Goal: Information Seeking & Learning: Learn about a topic

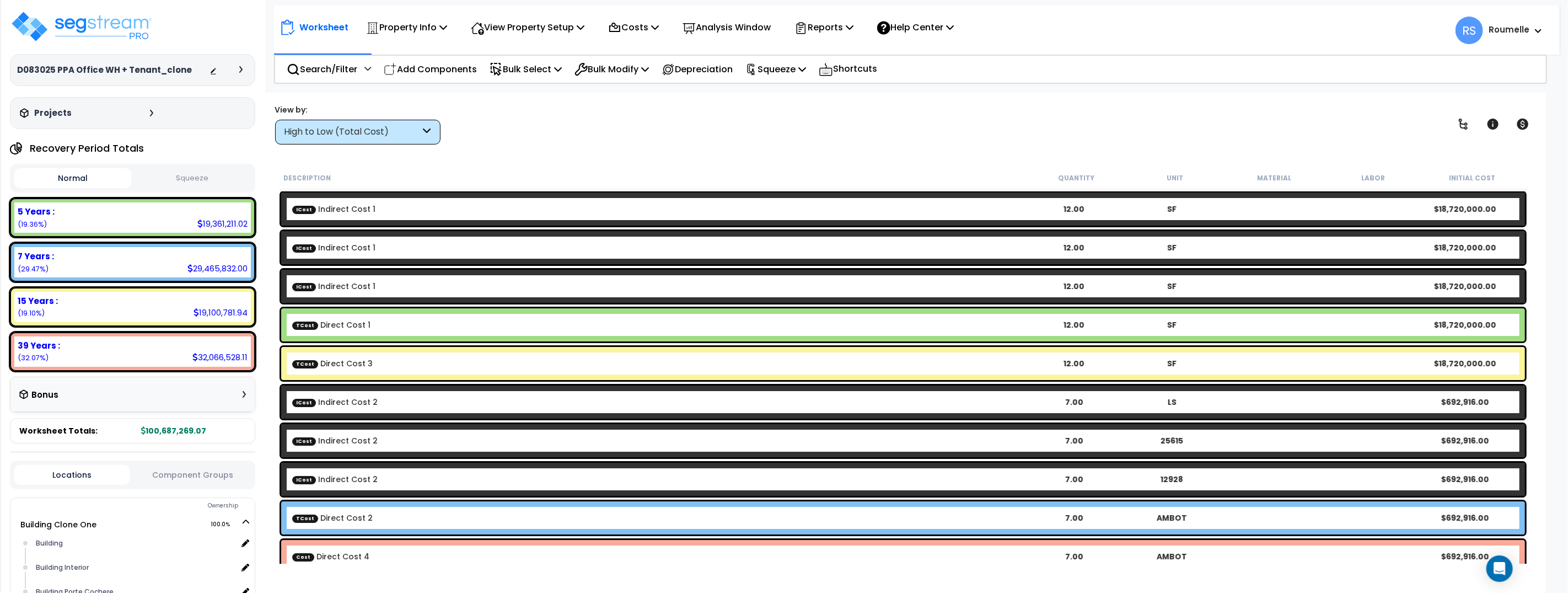
click at [602, 177] on div "Description" at bounding box center [655, 177] width 743 height 11
drag, startPoint x: 602, startPoint y: 177, endPoint x: 387, endPoint y: 8, distance: 273.5
click at [601, 177] on div "Description" at bounding box center [655, 177] width 743 height 11
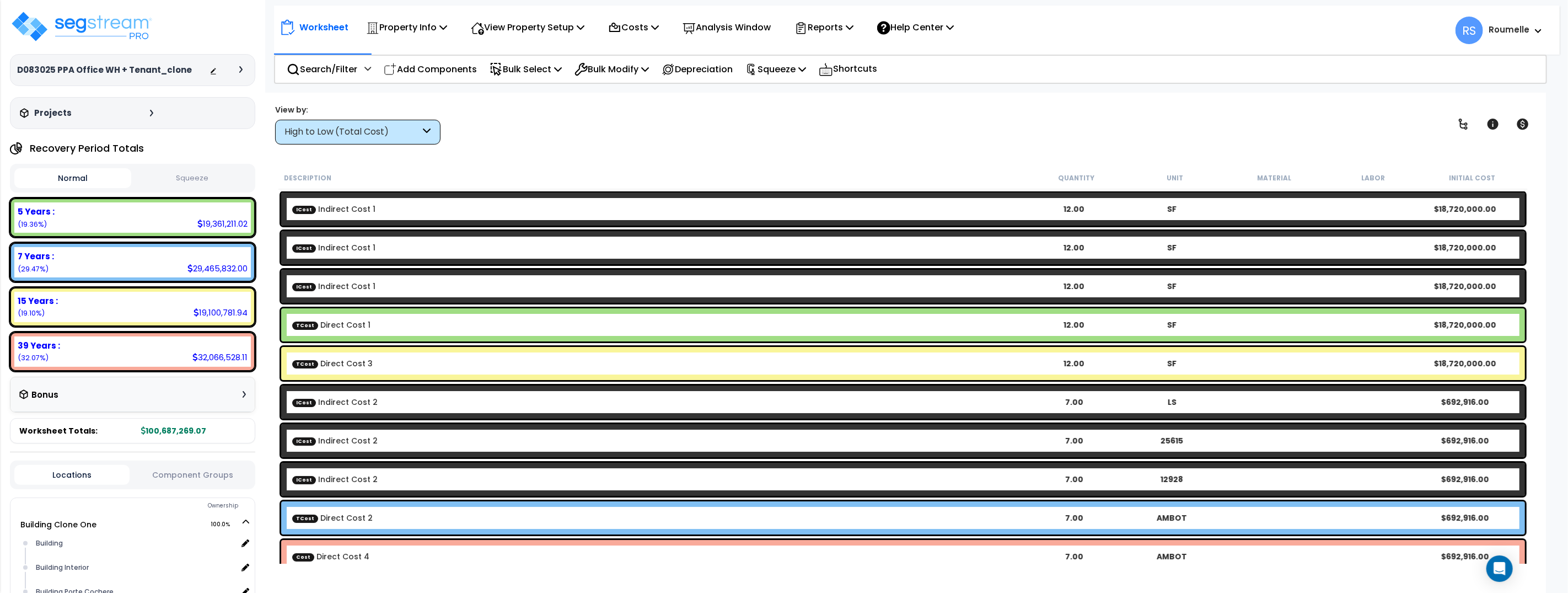
click at [473, 269] on div "ICost Indirect Cost 1 12.00 SF $18,720,000.00" at bounding box center [903, 286] width 1249 height 38
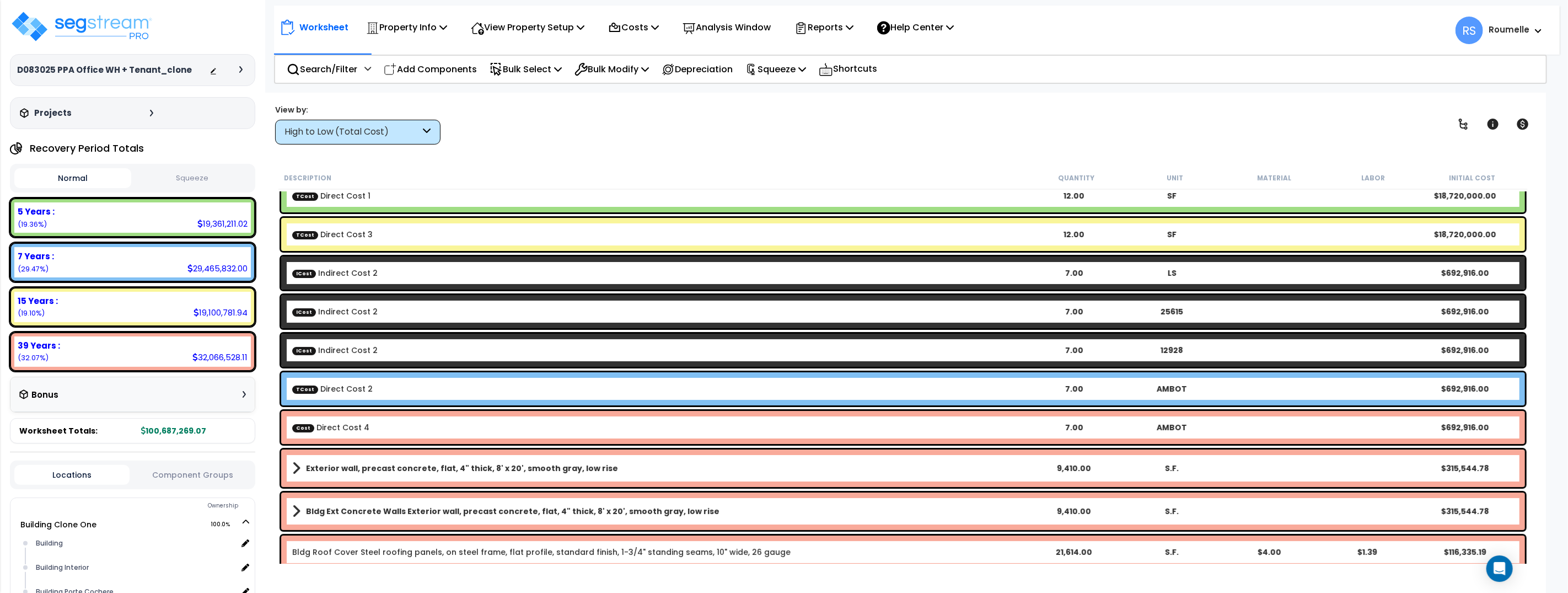
click at [447, 476] on div "Exterior wall, precast concrete, flat, 4" thick, 8' x 20', smooth gray, low ris…" at bounding box center [902, 468] width 1243 height 37
click at [476, 463] on b "Exterior wall, precast concrete, flat, 4" thick, 8' x 20', smooth gray, low rise" at bounding box center [462, 468] width 312 height 11
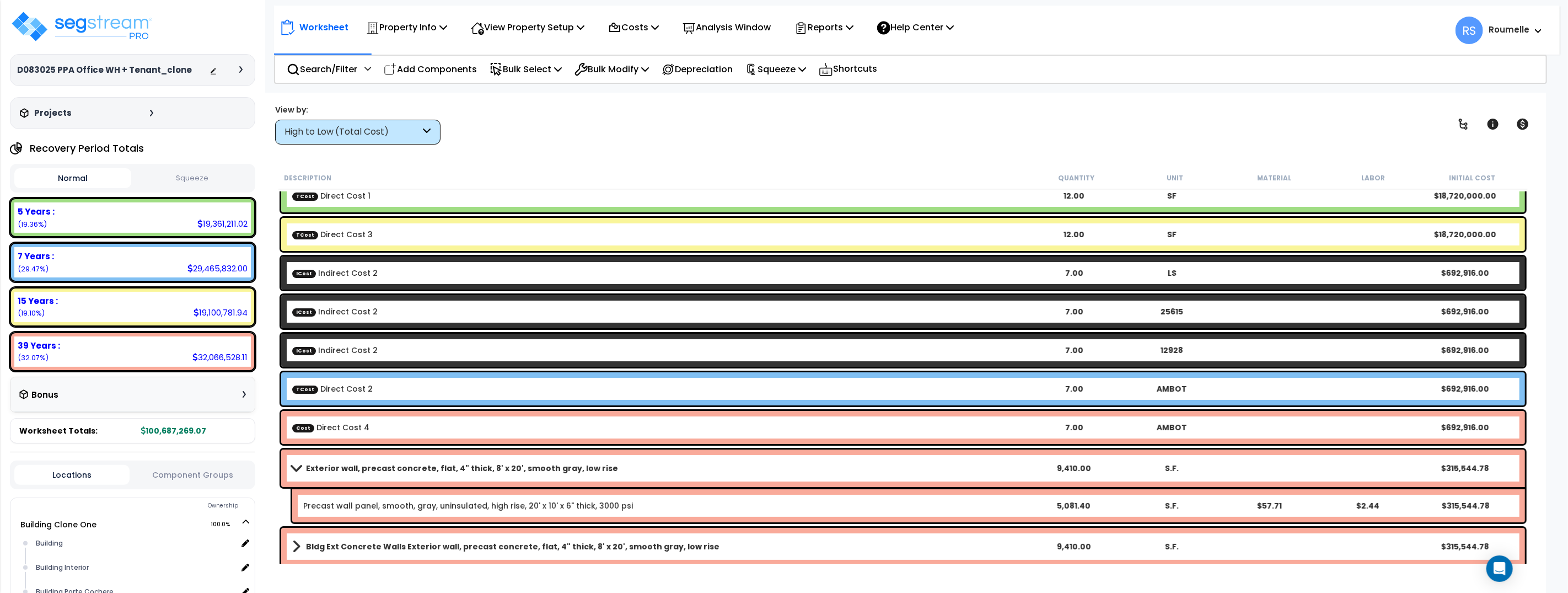
click at [446, 505] on link "Precast wall panel, smooth, gray, uninsulated, high rise, 20' x 10' x 6" thick,…" at bounding box center [468, 506] width 330 height 11
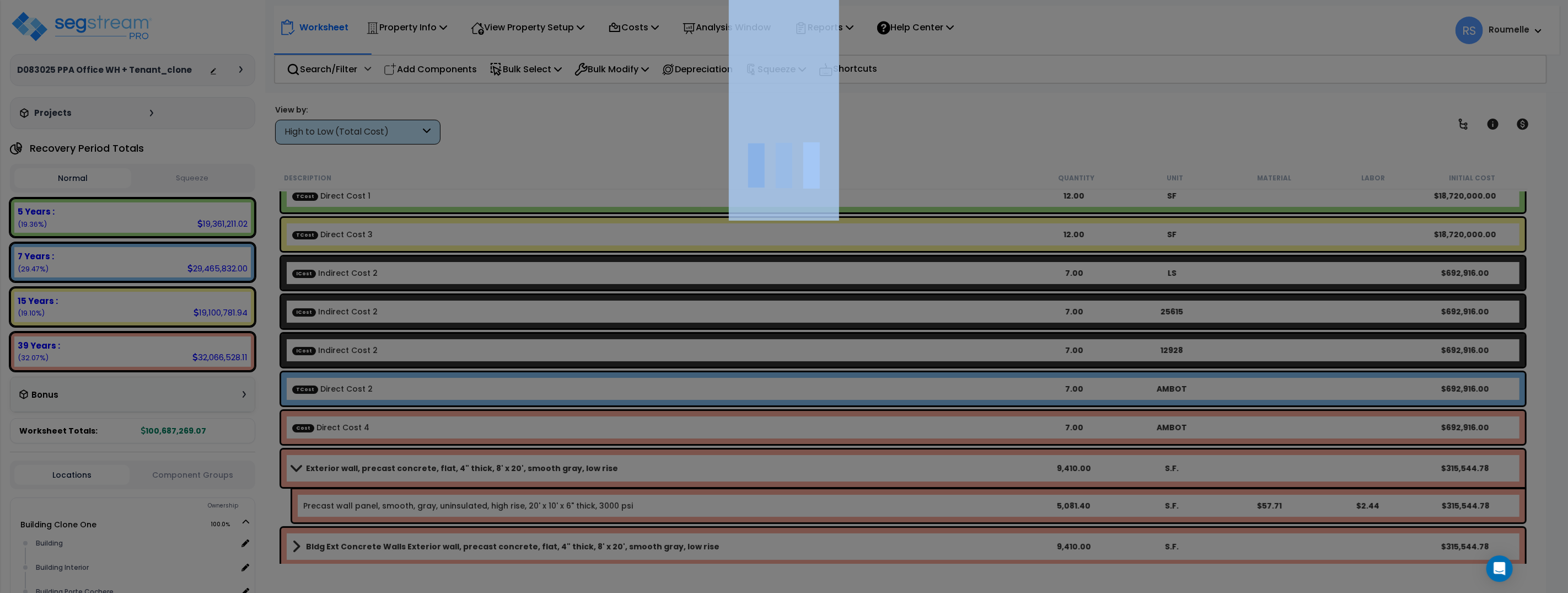
click at [447, 505] on div at bounding box center [784, 296] width 1568 height 593
